Goal: Find contact information: Find contact information

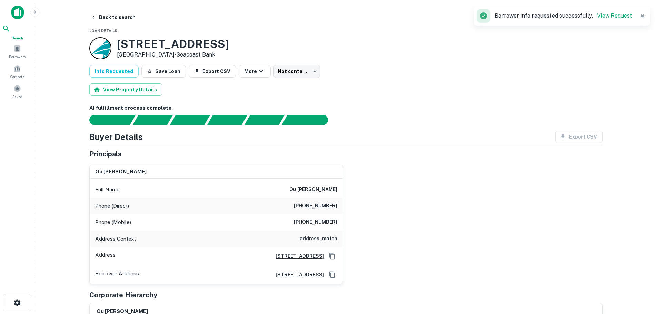
click at [10, 33] on icon at bounding box center [6, 28] width 8 height 8
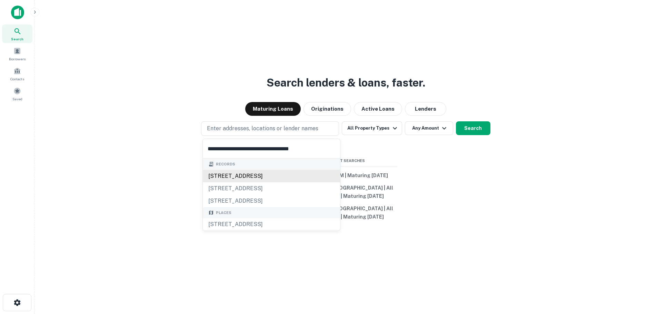
click at [228, 172] on div "8065 66th st n, pinellas park, fl, 33781" at bounding box center [271, 176] width 137 height 12
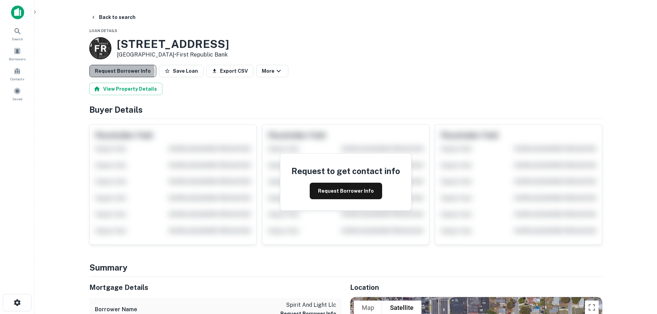
click at [121, 71] on button "Request Borrower Info" at bounding box center [122, 71] width 67 height 12
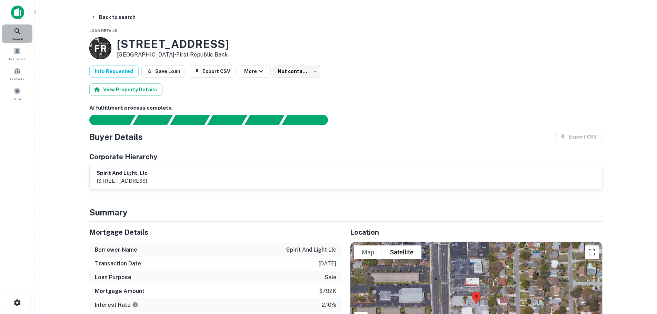
click at [18, 38] on span "Search" at bounding box center [17, 39] width 11 height 6
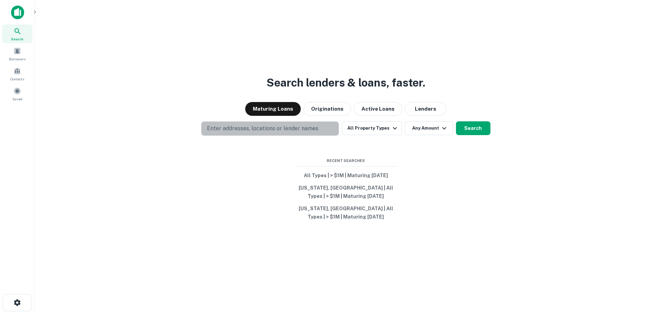
click at [230, 130] on p "Enter addresses, locations or lender names" at bounding box center [262, 129] width 111 height 8
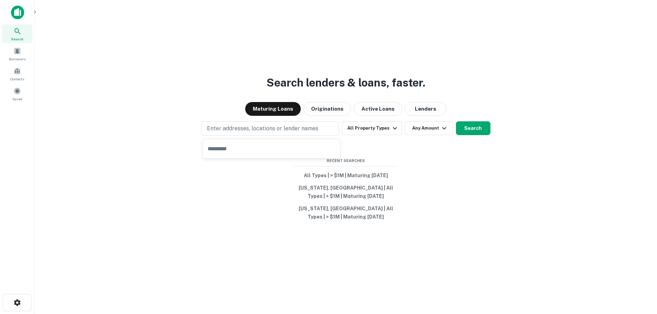
type input "**********"
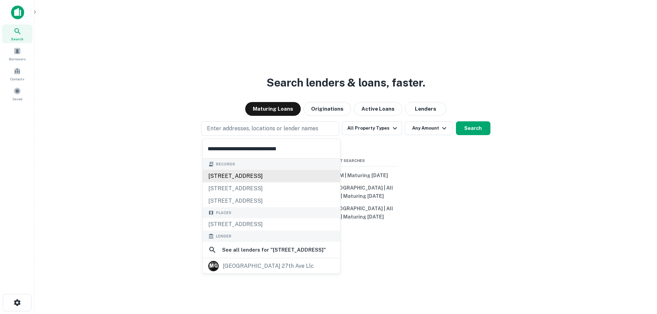
click at [230, 174] on div "5502 nw 37th ave, miami, fl, 33142" at bounding box center [271, 176] width 137 height 12
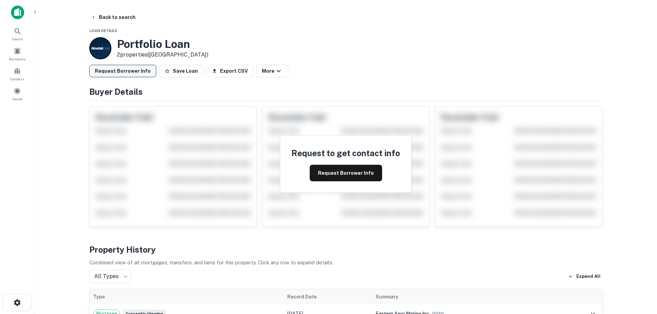
click at [132, 73] on button "Request Borrower Info" at bounding box center [122, 71] width 67 height 12
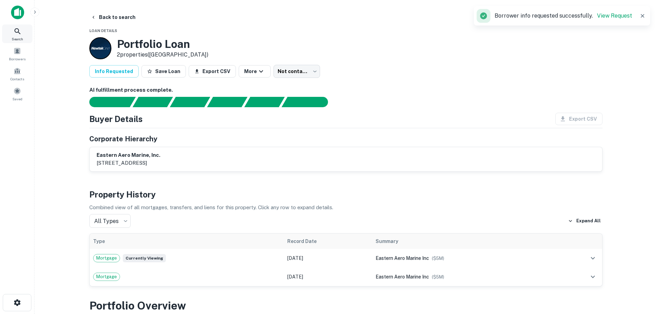
click at [18, 36] on div "Search" at bounding box center [17, 33] width 30 height 19
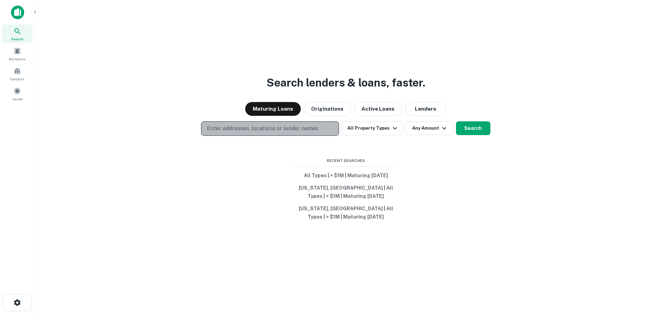
click at [229, 124] on button "Enter addresses, locations or lender names" at bounding box center [270, 128] width 138 height 14
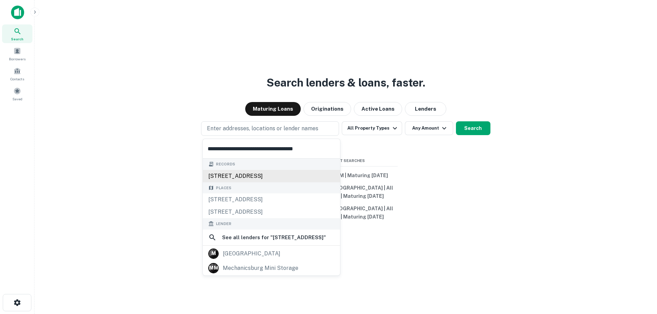
click at [232, 172] on div "2234 s market st, mechanicsburg, pa, 17055" at bounding box center [271, 176] width 137 height 12
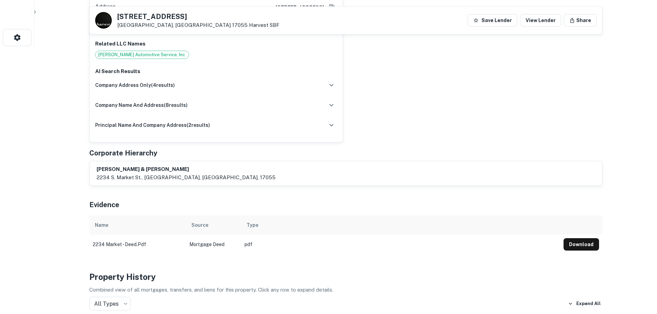
scroll to position [276, 0]
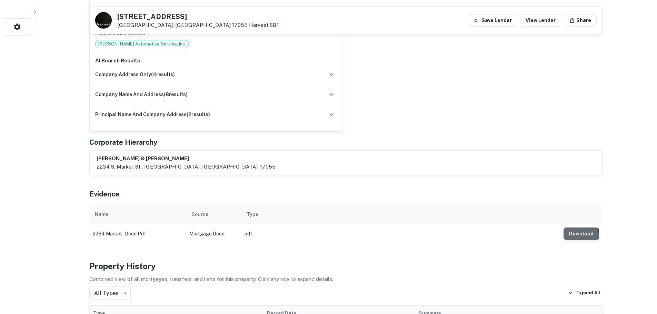
click at [571, 228] on button "Download" at bounding box center [582, 234] width 36 height 12
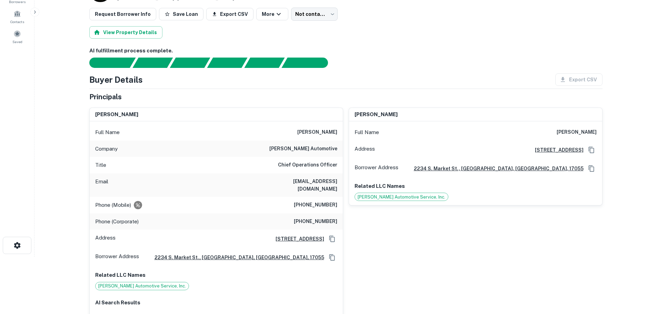
scroll to position [69, 0]
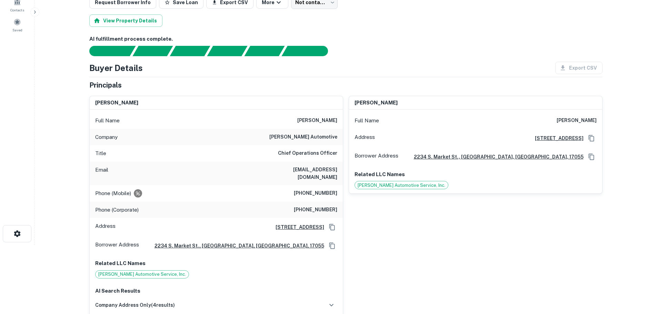
drag, startPoint x: 295, startPoint y: 120, endPoint x: 338, endPoint y: 120, distance: 43.5
click at [338, 120] on div "Full Name jeffrey m. walter" at bounding box center [216, 120] width 253 height 17
copy h6 "jeffrey m. walter"
drag, startPoint x: 295, startPoint y: 186, endPoint x: 340, endPoint y: 184, distance: 44.6
click at [340, 185] on div "Phone (Mobile) (717) 497-4403" at bounding box center [216, 193] width 253 height 17
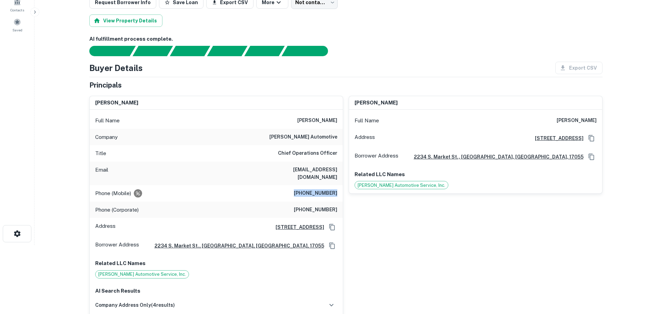
click at [301, 189] on h6 "(717) 497-4403" at bounding box center [315, 193] width 43 height 8
drag, startPoint x: 302, startPoint y: 185, endPoint x: 340, endPoint y: 184, distance: 38.3
click at [340, 185] on div "Phone (Mobile) (717) 497-4403" at bounding box center [216, 193] width 253 height 17
drag, startPoint x: 262, startPoint y: 165, endPoint x: 339, endPoint y: 169, distance: 77.0
click at [339, 169] on div "Email jwalter@zimmermansauto.com" at bounding box center [216, 173] width 253 height 23
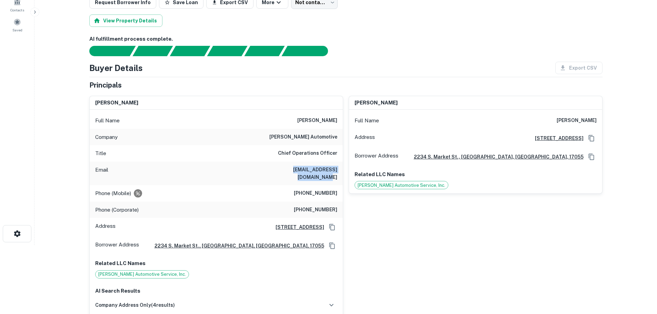
copy h6 "jwalter@zimmermansauto.com"
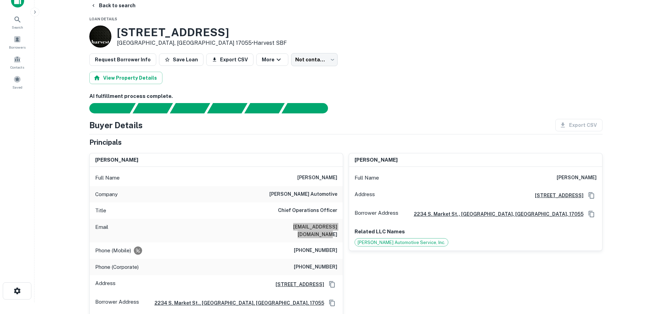
scroll to position [0, 0]
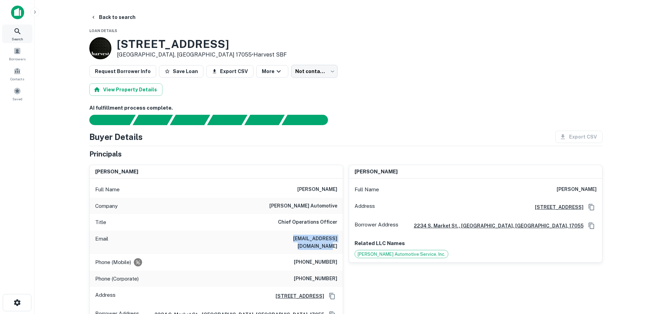
drag, startPoint x: 12, startPoint y: 36, endPoint x: 29, endPoint y: 35, distance: 17.3
click at [12, 36] on div "Search" at bounding box center [17, 33] width 30 height 19
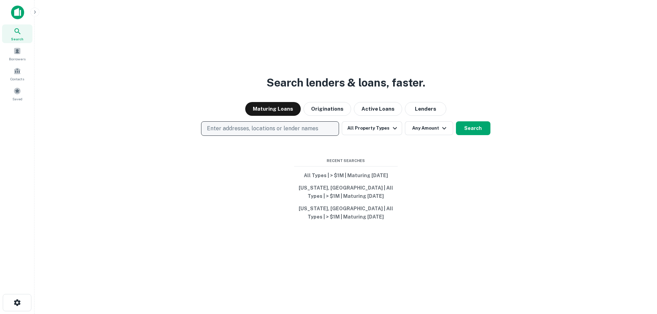
click at [246, 131] on p "Enter addresses, locations or lender names" at bounding box center [262, 129] width 111 height 8
type input "**********"
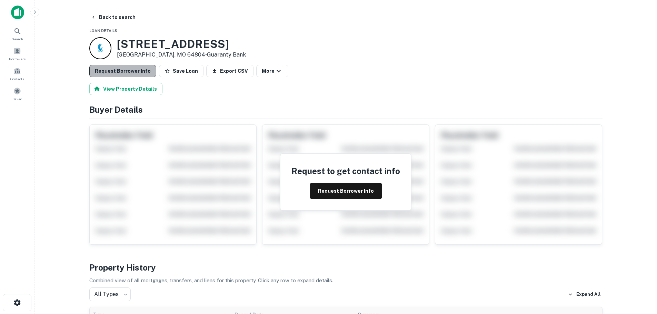
click at [132, 70] on button "Request Borrower Info" at bounding box center [122, 71] width 67 height 12
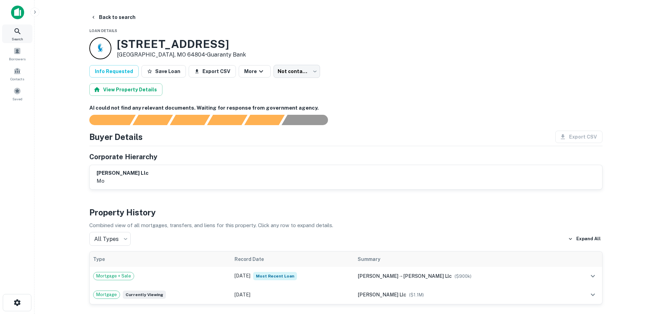
click at [19, 35] on icon at bounding box center [17, 31] width 8 height 8
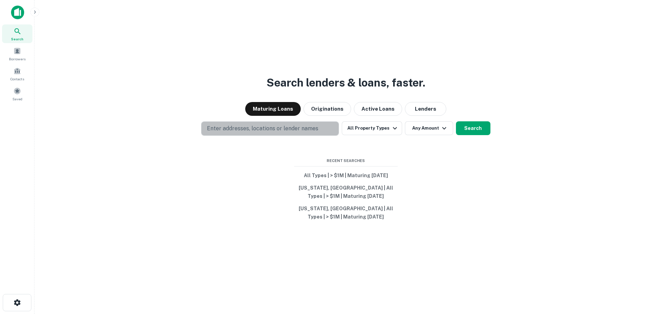
click at [250, 128] on p "Enter addresses, locations or lender names" at bounding box center [262, 129] width 111 height 8
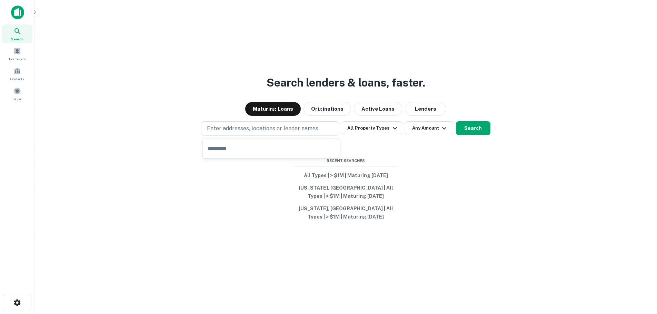
type input "**********"
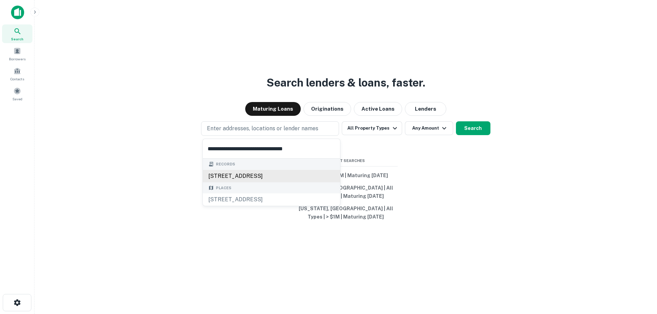
click at [239, 170] on div "3822 ogeechee rd, savannah, ga, 31405" at bounding box center [271, 176] width 137 height 12
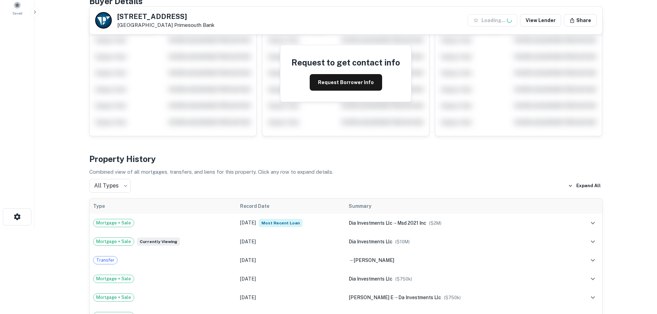
scroll to position [138, 0]
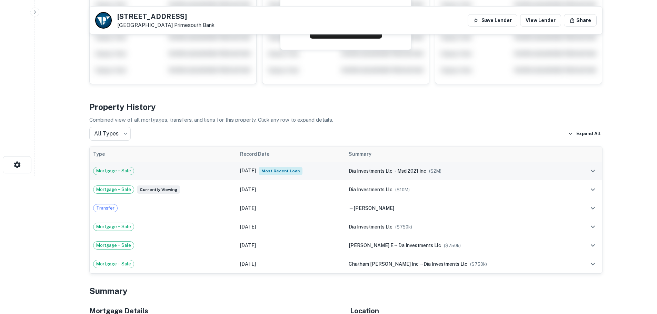
click at [184, 169] on div "Mortgage + Sale" at bounding box center [163, 171] width 140 height 8
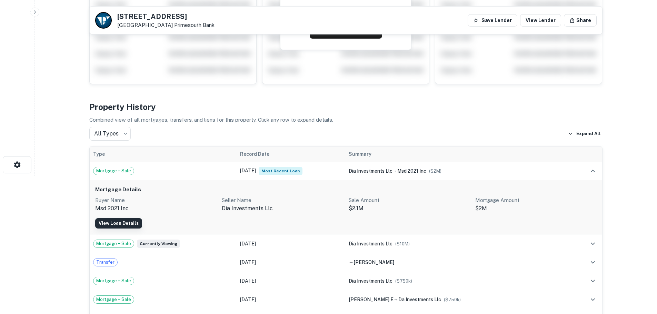
click at [120, 224] on link "View Loan Details" at bounding box center [118, 223] width 47 height 10
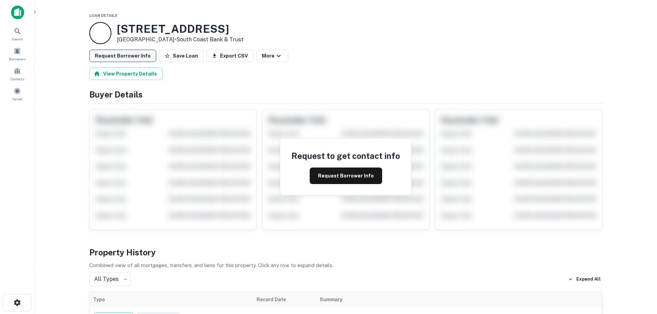
click at [132, 53] on button "Request Borrower Info" at bounding box center [122, 56] width 67 height 12
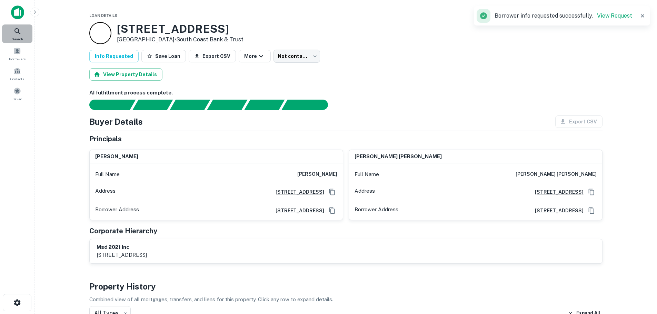
click at [22, 30] on div "Search" at bounding box center [17, 33] width 30 height 19
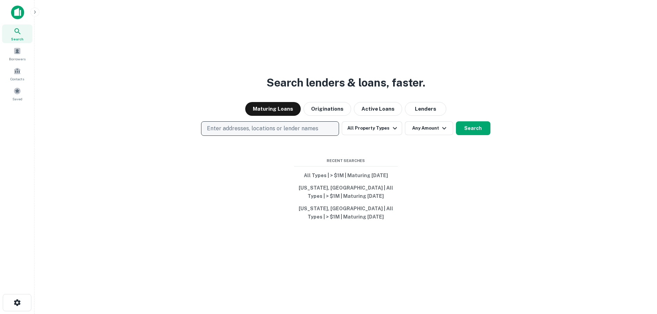
click at [240, 132] on p "Enter addresses, locations or lender names" at bounding box center [262, 129] width 111 height 8
type input "**********"
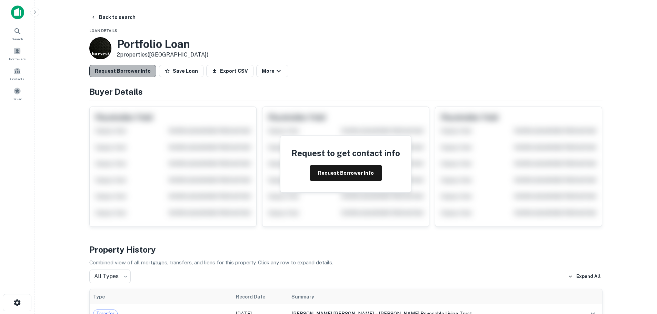
click at [127, 69] on button "Request Borrower Info" at bounding box center [122, 71] width 67 height 12
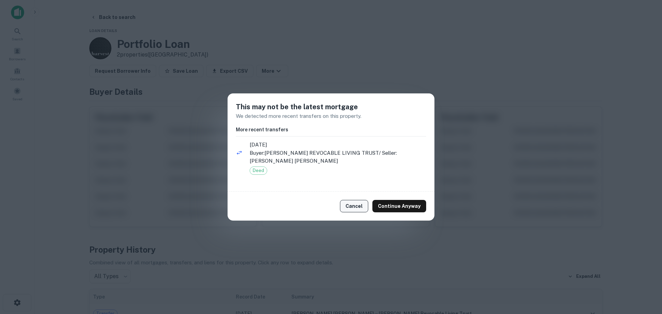
click at [355, 208] on button "Cancel" at bounding box center [354, 206] width 28 height 12
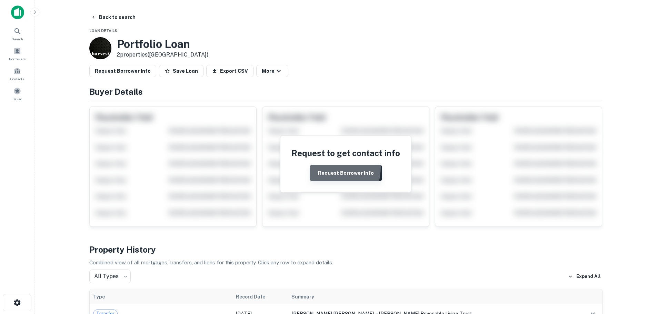
click at [321, 167] on button "Request Borrower Info" at bounding box center [346, 173] width 72 height 17
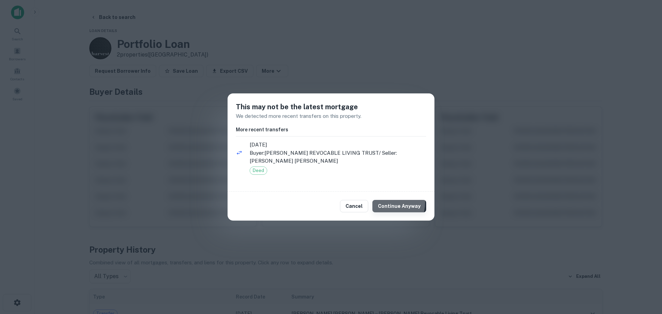
click at [387, 203] on button "Continue Anyway" at bounding box center [400, 206] width 54 height 12
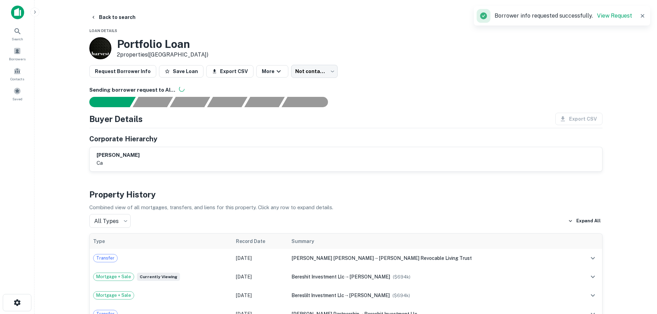
drag, startPoint x: 142, startPoint y: 155, endPoint x: 97, endPoint y: 156, distance: 45.2
click at [97, 156] on div "santana elvira ca" at bounding box center [346, 159] width 499 height 16
copy h6 "santana elvira"
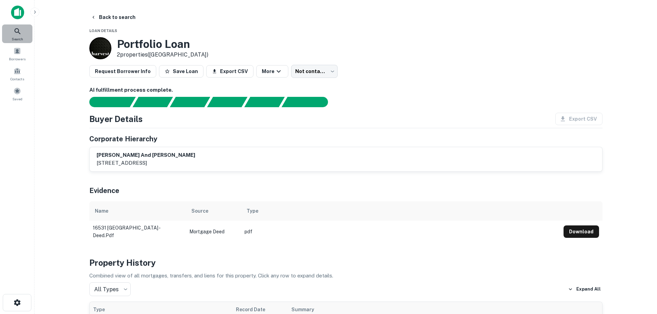
click at [17, 35] on icon at bounding box center [17, 31] width 8 height 8
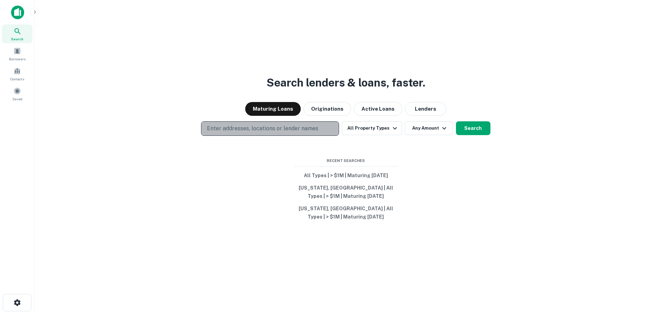
click at [237, 132] on p "Enter addresses, locations or lender names" at bounding box center [262, 129] width 111 height 8
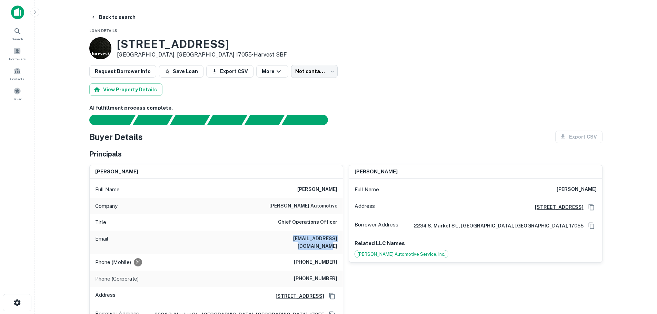
drag, startPoint x: 262, startPoint y: 239, endPoint x: 336, endPoint y: 241, distance: 74.2
click at [336, 241] on div "Email [PERSON_NAME][EMAIL_ADDRESS][DOMAIN_NAME]" at bounding box center [216, 242] width 253 height 23
copy h6 "[EMAIL_ADDRESS][DOMAIN_NAME]"
click at [318, 240] on h6 "[EMAIL_ADDRESS][DOMAIN_NAME]" at bounding box center [296, 242] width 83 height 15
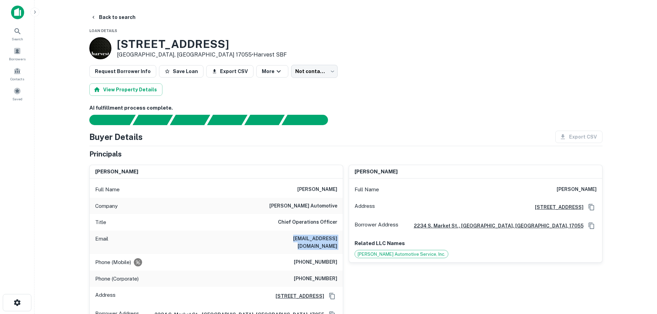
click at [318, 240] on h6 "[EMAIL_ADDRESS][DOMAIN_NAME]" at bounding box center [296, 242] width 83 height 15
copy h6 "[EMAIL_ADDRESS][DOMAIN_NAME]"
